Goal: Information Seeking & Learning: Learn about a topic

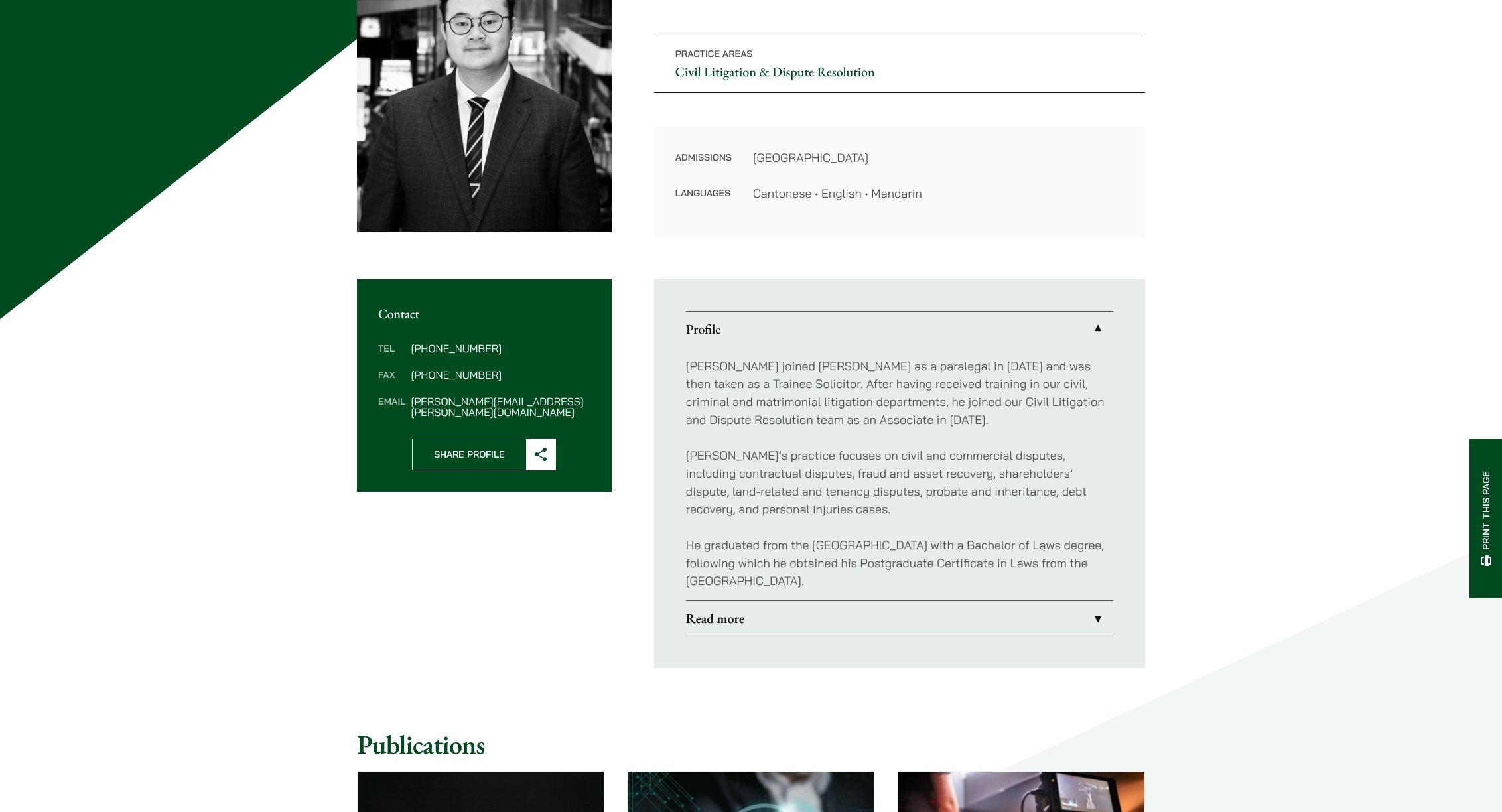
scroll to position [116, 0]
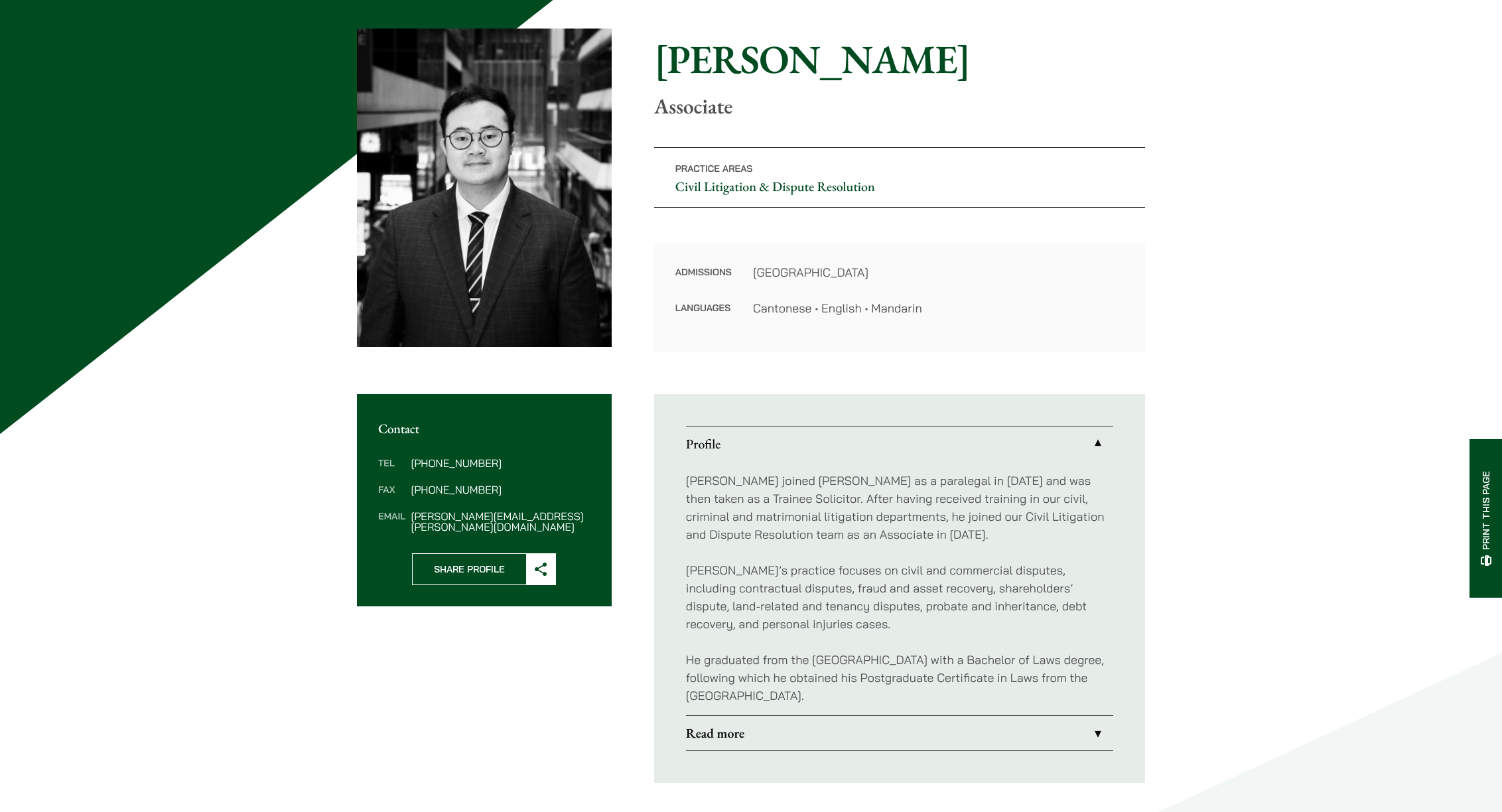
click at [748, 729] on link "Read more" at bounding box center [900, 733] width 428 height 35
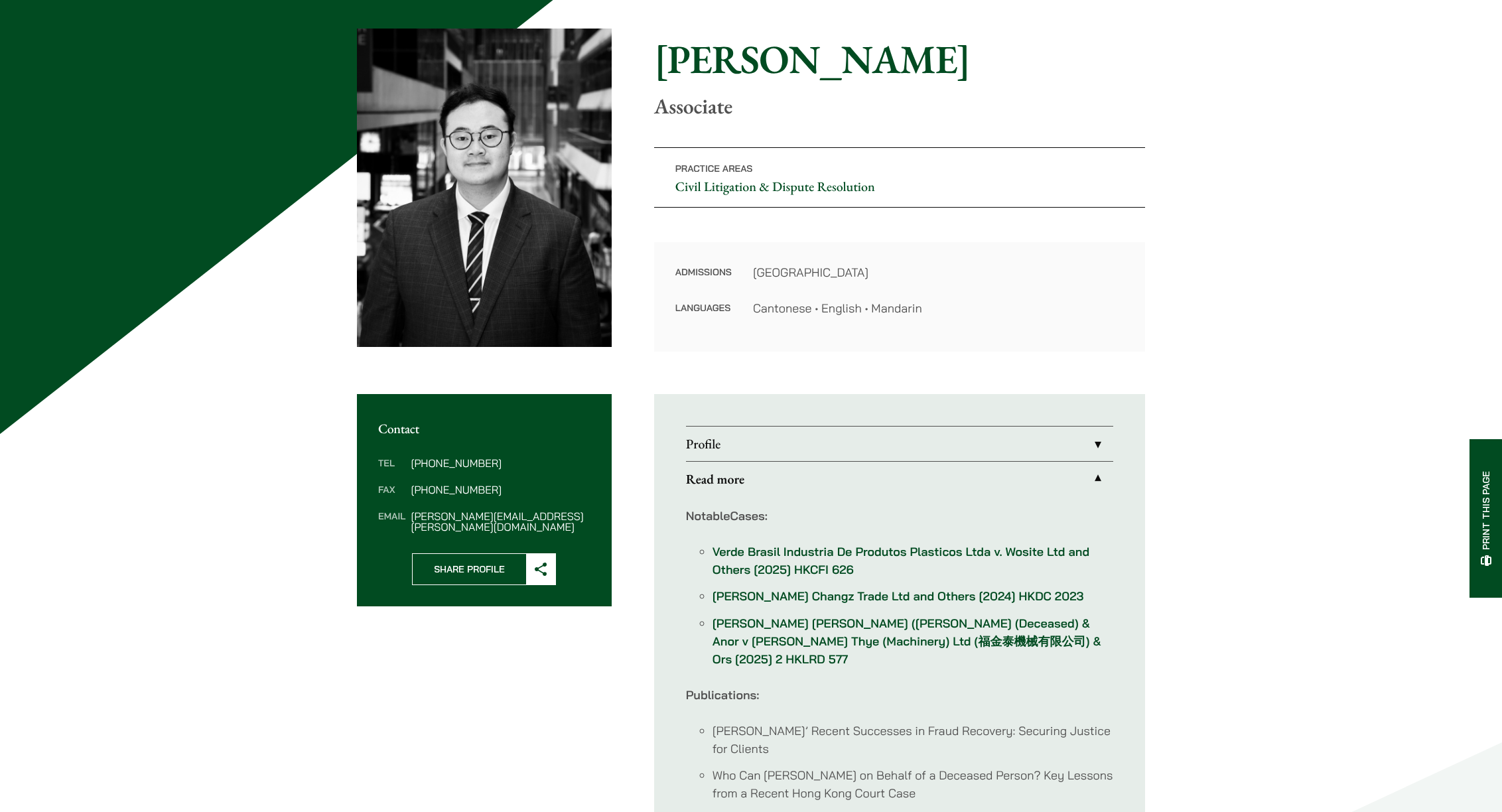
scroll to position [239, 0]
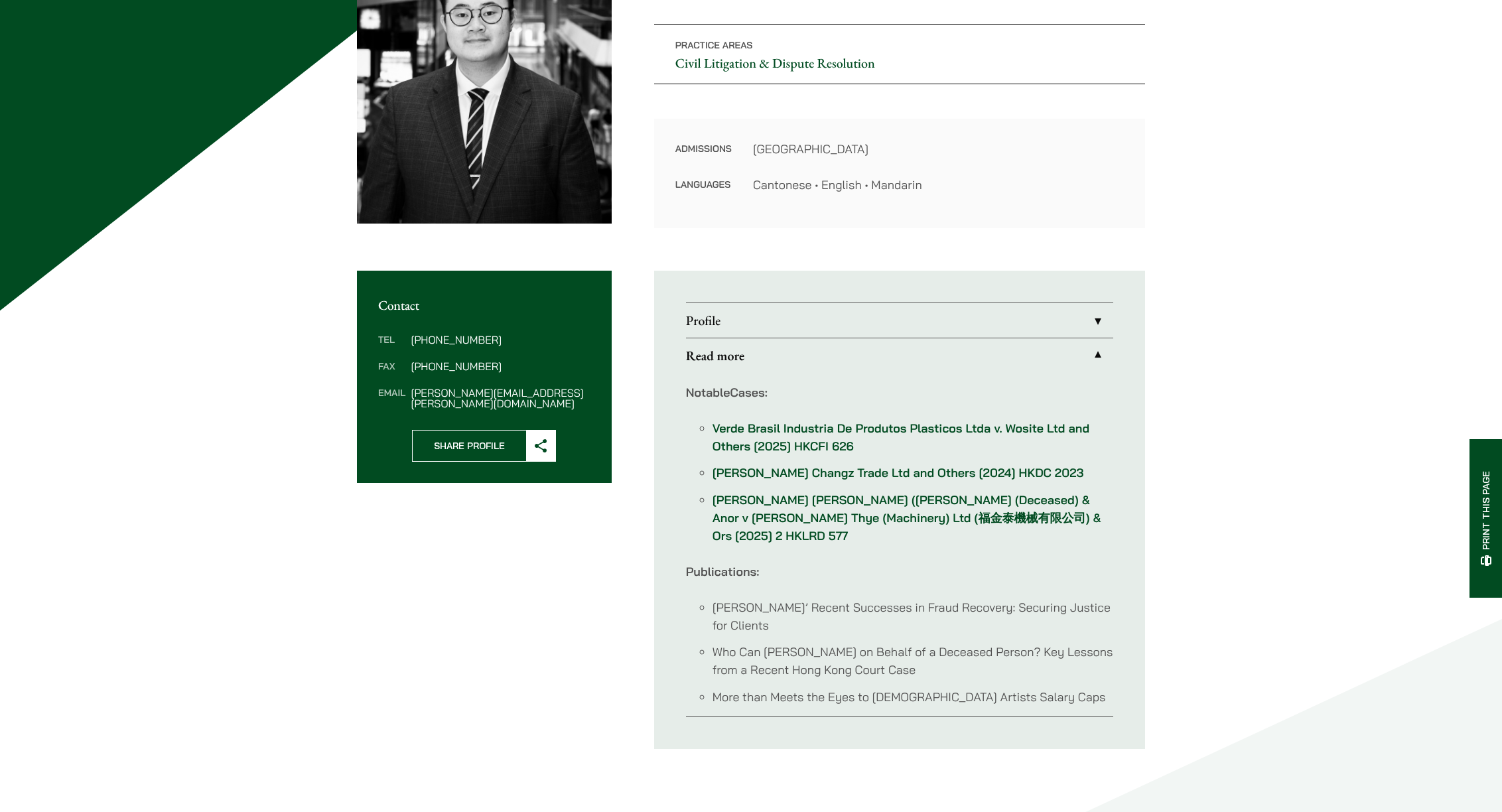
click at [767, 329] on link "Profile" at bounding box center [900, 320] width 428 height 35
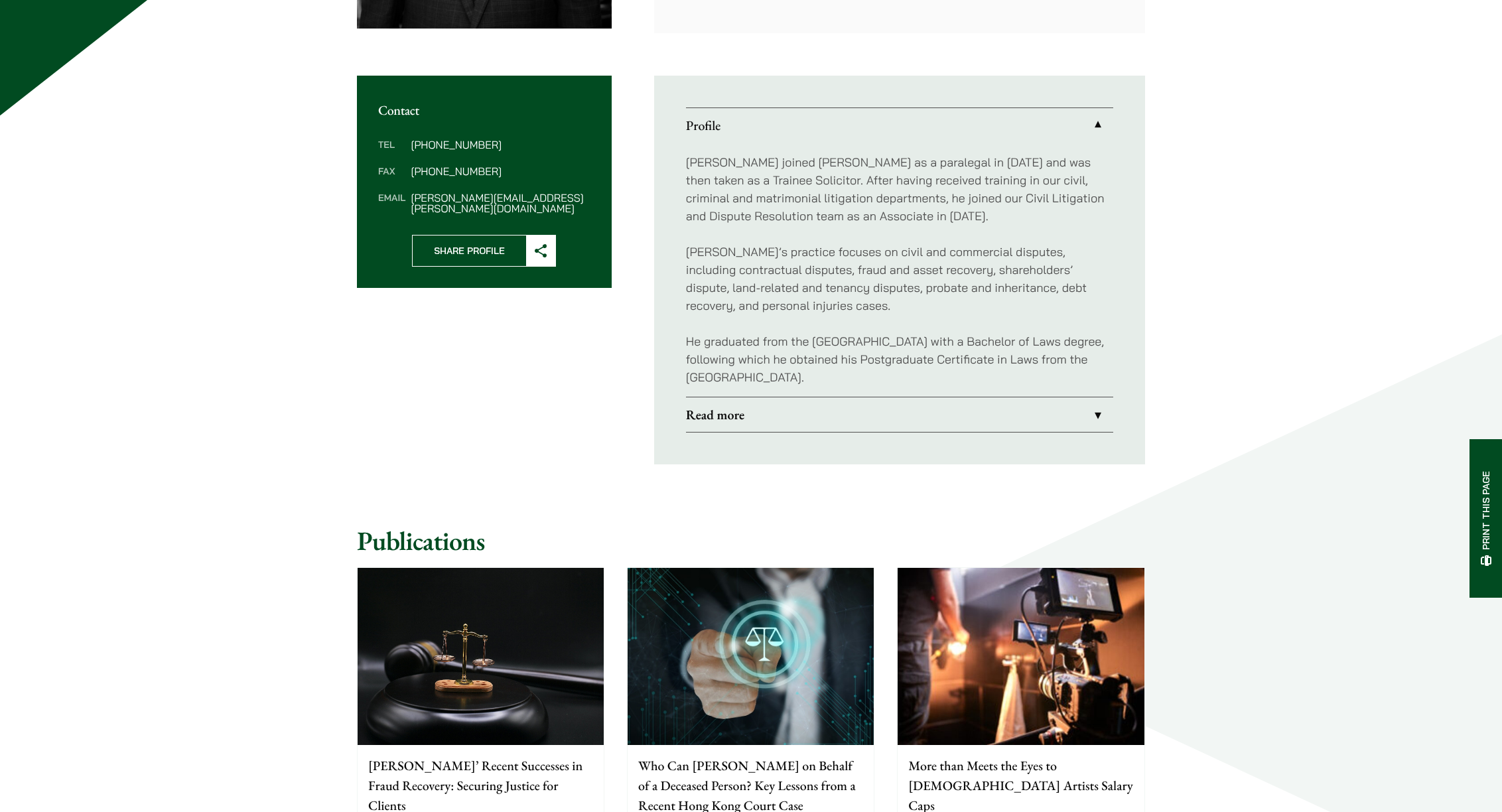
scroll to position [510, 0]
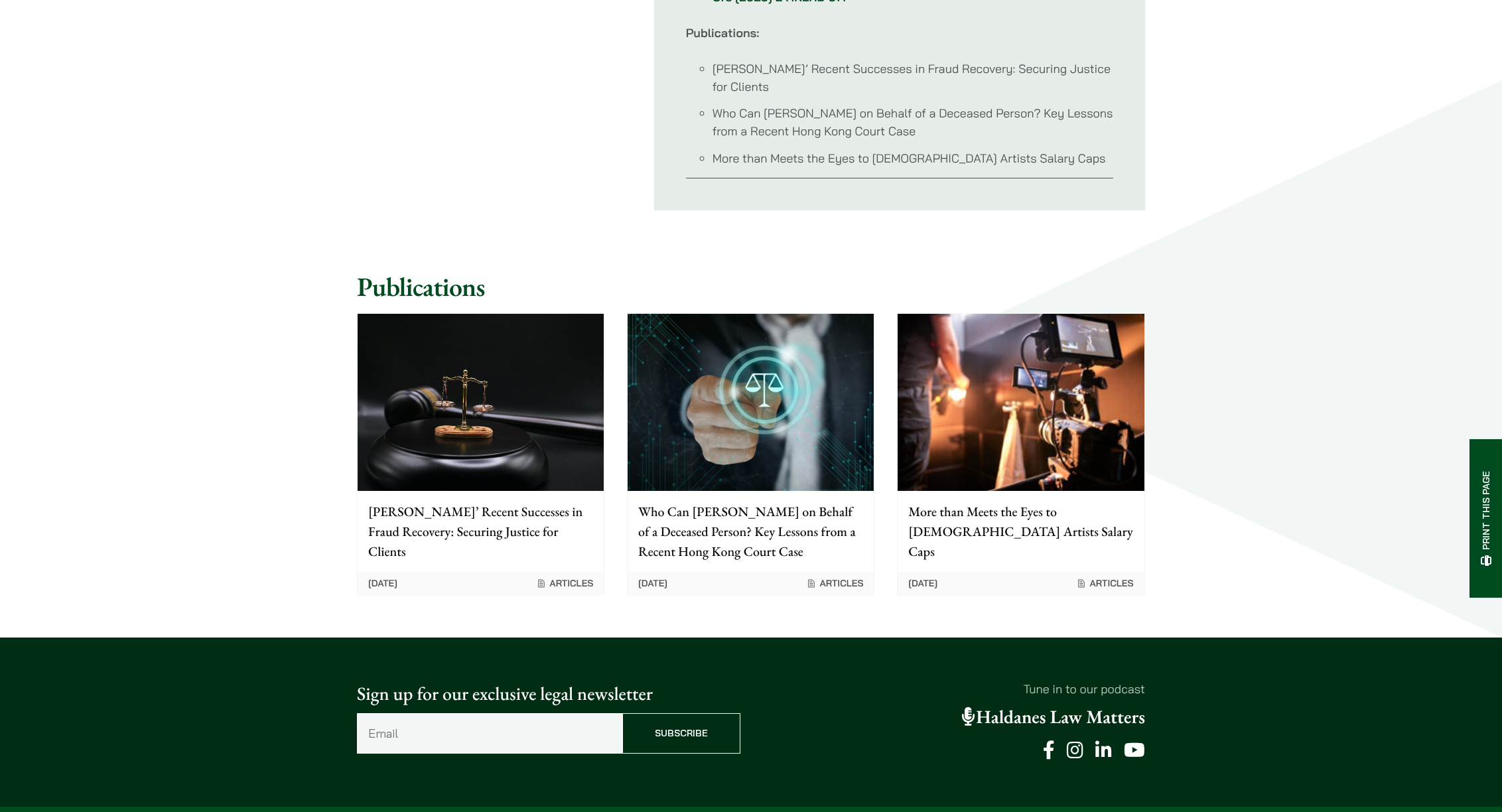
scroll to position [885, 0]
